Goal: Transaction & Acquisition: Book appointment/travel/reservation

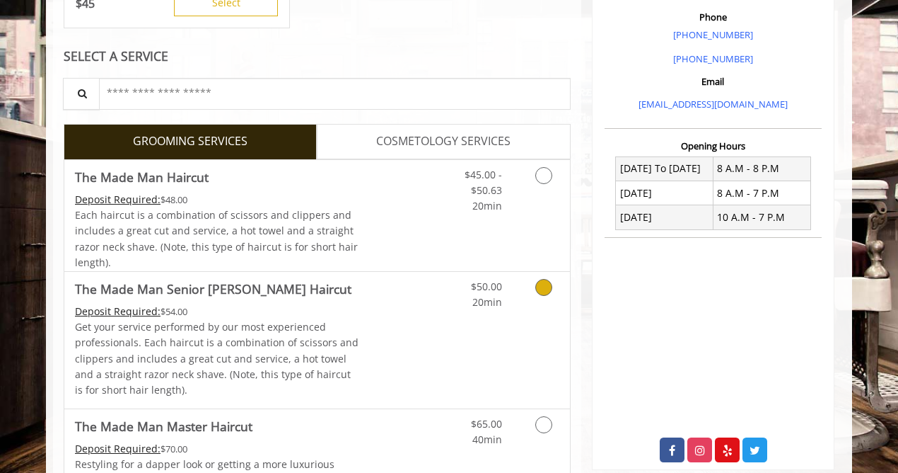
scroll to position [395, 0]
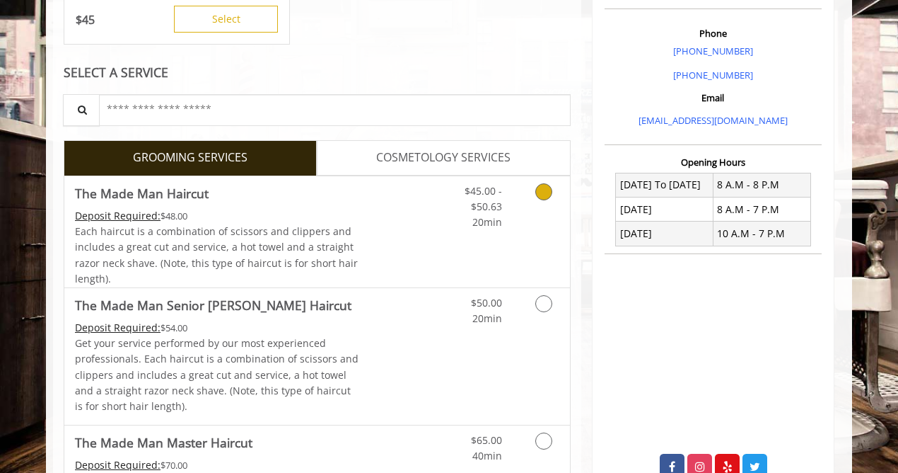
click at [541, 194] on icon "Grooming services" at bounding box center [543, 191] width 17 height 17
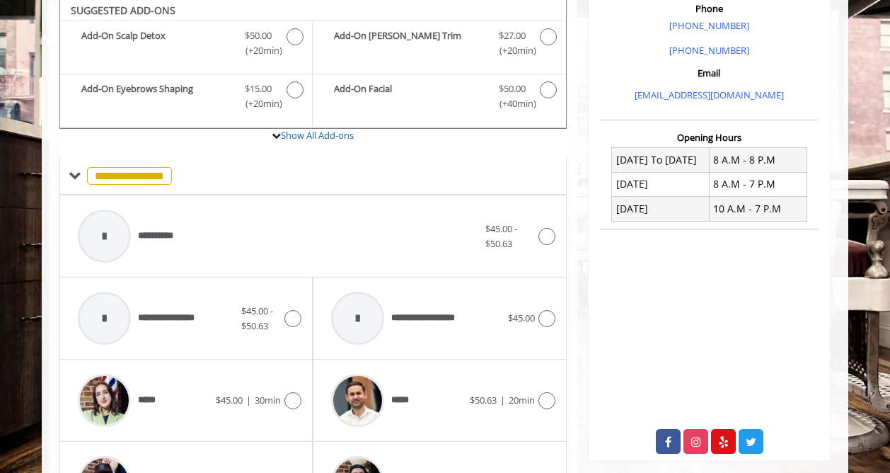
scroll to position [417, 0]
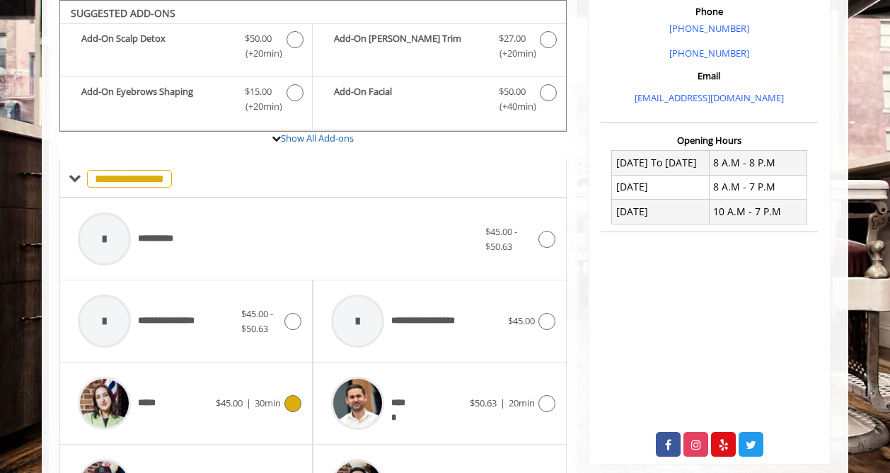
click at [291, 399] on icon at bounding box center [292, 403] width 17 height 17
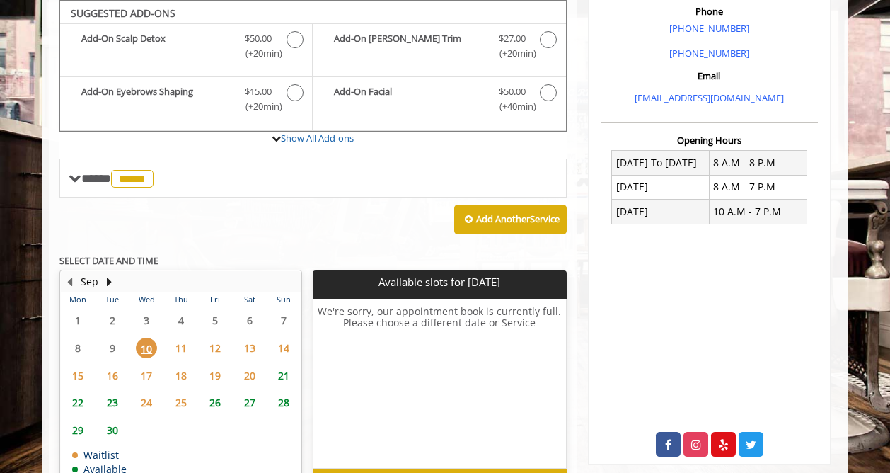
scroll to position [418, 0]
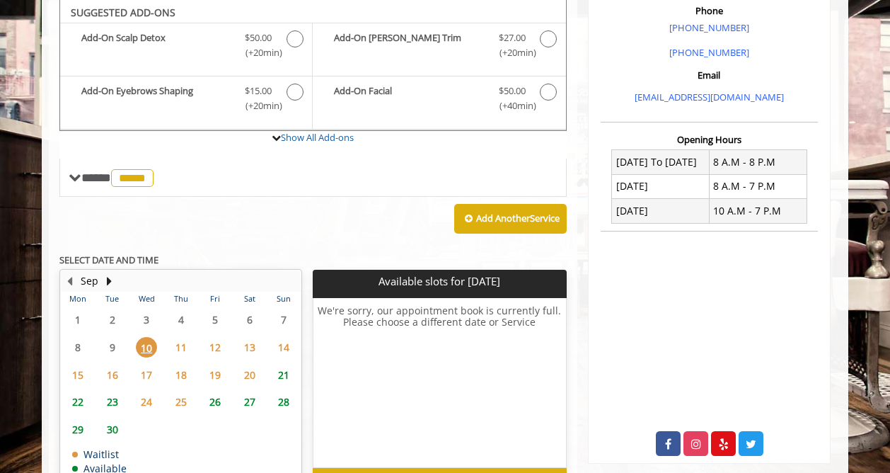
click at [284, 351] on span "14" at bounding box center [283, 347] width 21 height 21
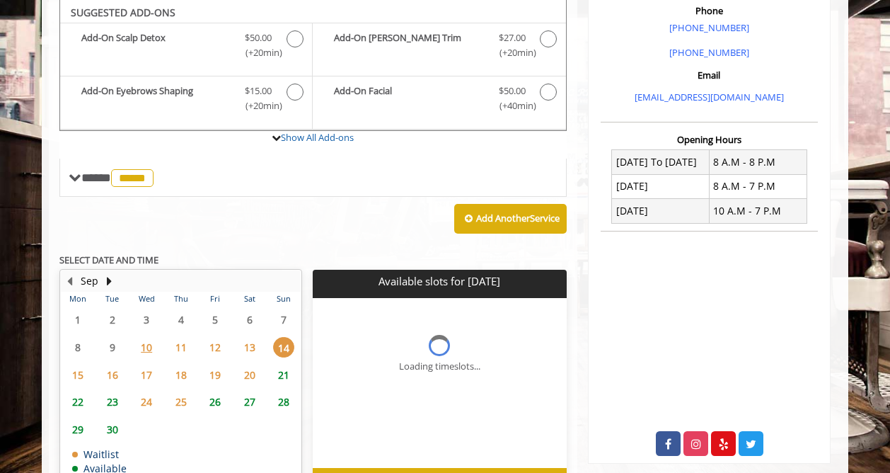
scroll to position [505, 0]
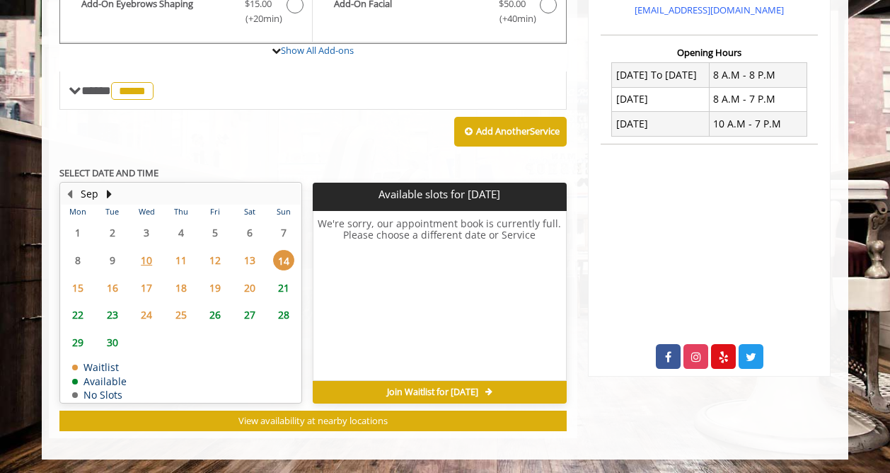
click at [219, 263] on span "12" at bounding box center [214, 260] width 21 height 21
click at [243, 260] on span "13" at bounding box center [249, 260] width 21 height 21
click at [150, 259] on span "10" at bounding box center [146, 260] width 21 height 21
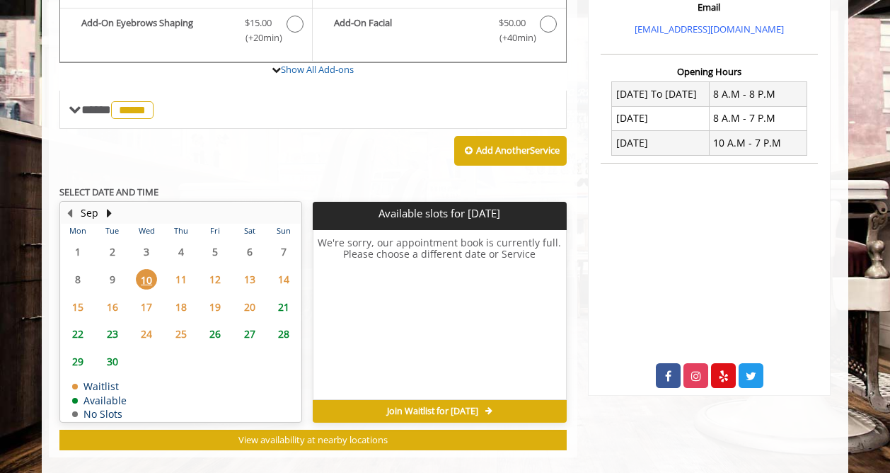
scroll to position [489, 0]
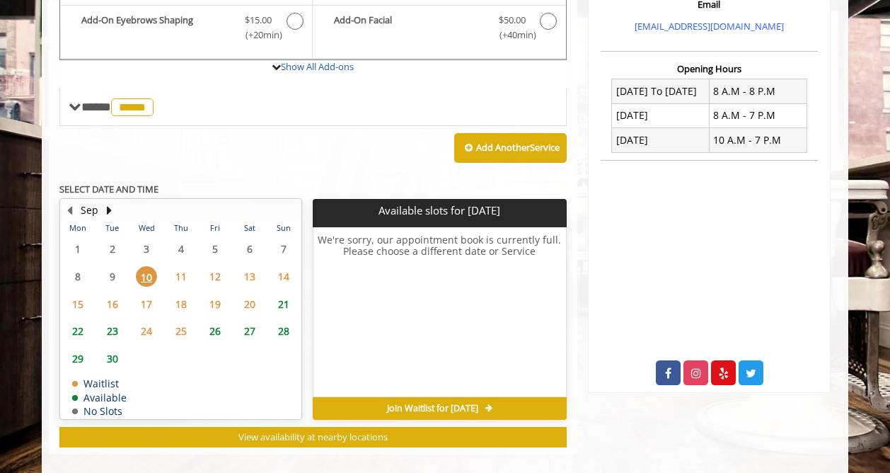
click at [254, 294] on span "20" at bounding box center [249, 304] width 21 height 21
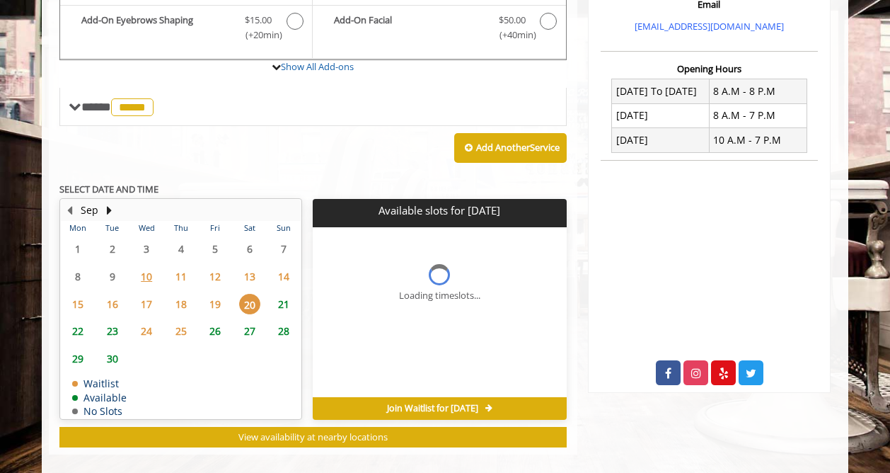
scroll to position [505, 0]
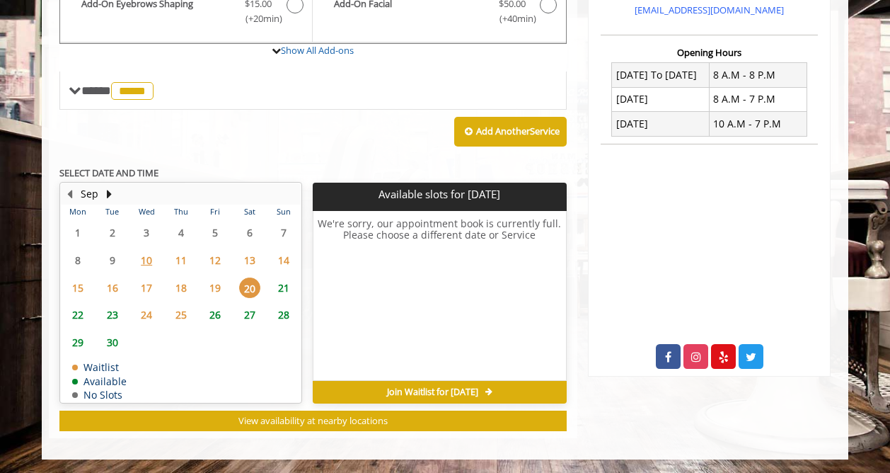
click at [223, 289] on span "19" at bounding box center [214, 287] width 21 height 21
click at [112, 315] on span "23" at bounding box center [112, 314] width 21 height 21
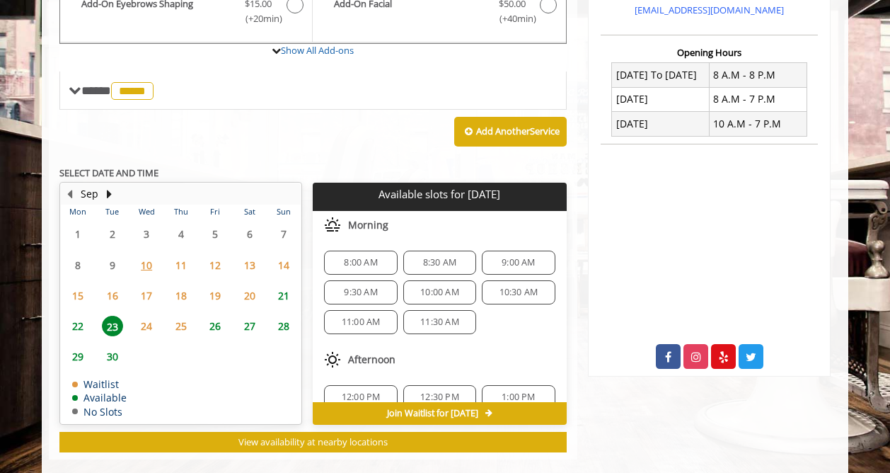
scroll to position [526, 0]
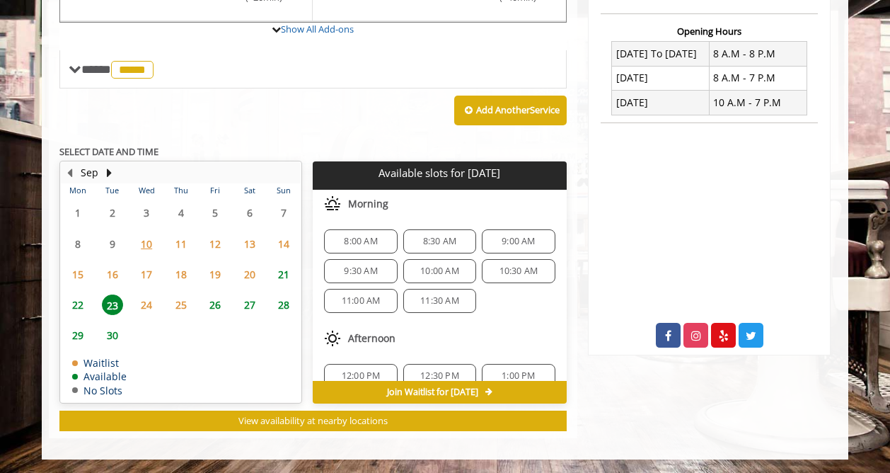
click at [79, 309] on span "22" at bounding box center [77, 304] width 21 height 21
